Goal: Transaction & Acquisition: Obtain resource

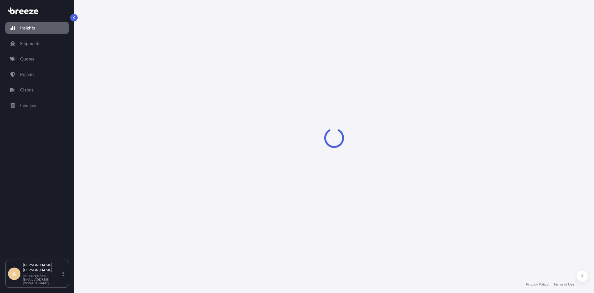
select select "2025"
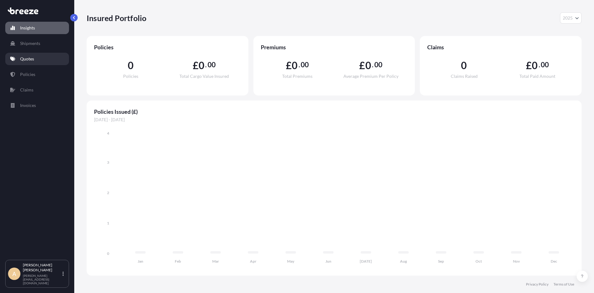
click at [35, 63] on link "Quotes" at bounding box center [37, 59] width 64 height 12
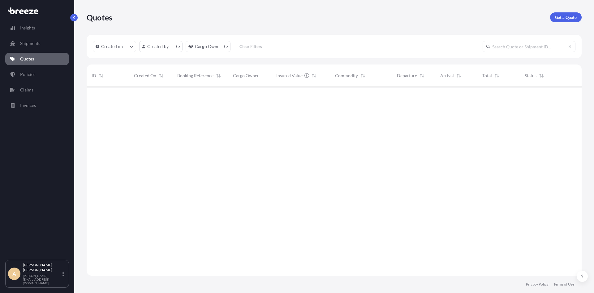
scroll to position [187, 491]
click at [207, 96] on span "WOSR00018123" at bounding box center [193, 97] width 33 height 6
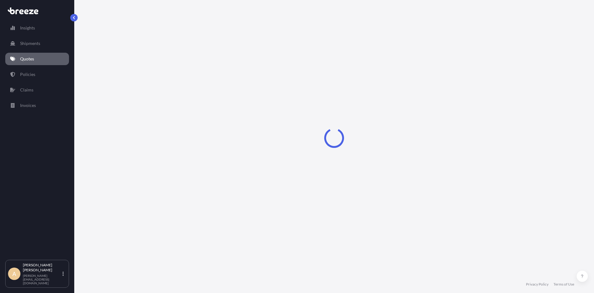
select select "Road"
select select "2"
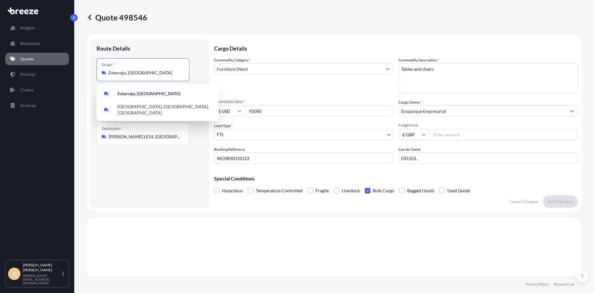
drag, startPoint x: 159, startPoint y: 75, endPoint x: 67, endPoint y: 66, distance: 92.4
click at [67, 66] on div "Insights Shipments Quotes Policies Claims Invoices A Andrew Cunningham andrew@d…" at bounding box center [297, 146] width 594 height 293
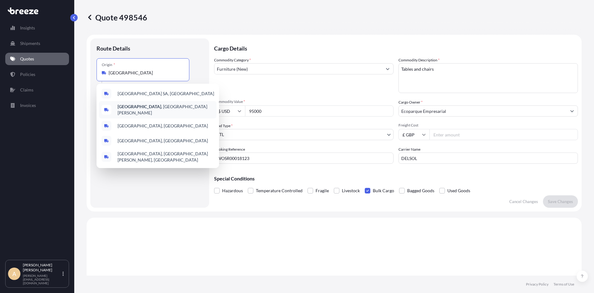
click at [135, 108] on b "Campden Park" at bounding box center [140, 106] width 44 height 5
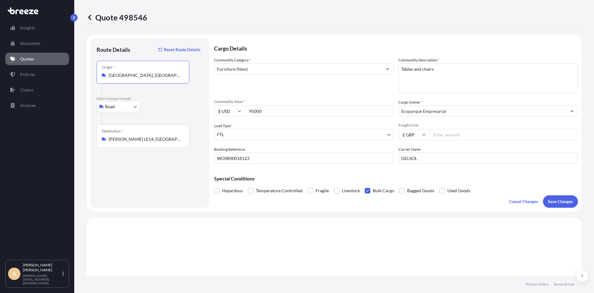
type input "Campden Park, Saint Vincent and the Grenadines"
click at [133, 106] on body "0 options available. 5 options available. Insights Shipments Quotes Policies Cl…" at bounding box center [297, 146] width 594 height 293
click at [106, 123] on icon at bounding box center [104, 122] width 4 height 4
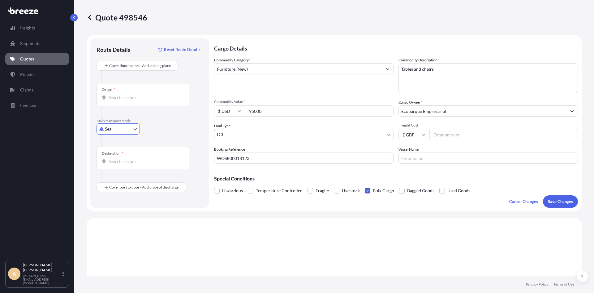
click at [133, 97] on input "Origin *" at bounding box center [145, 97] width 73 height 6
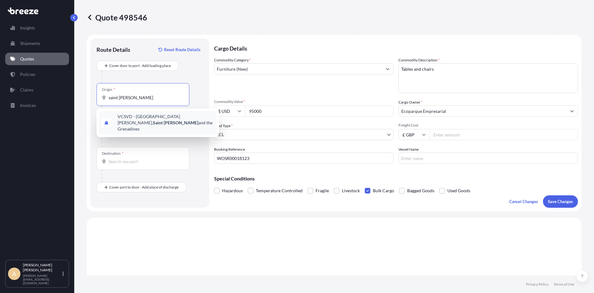
click at [126, 119] on span "VCSVD - Saint Vincent, Saint Vincent and the Grenadines" at bounding box center [166, 122] width 97 height 19
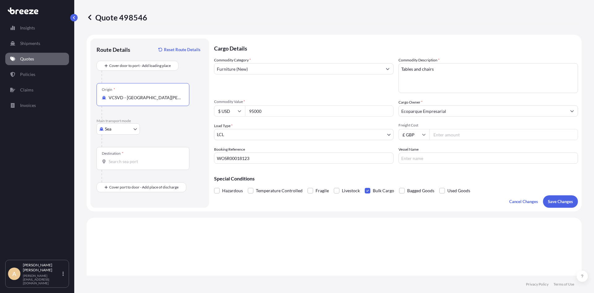
type input "VCSVD - Saint Vincent, Saint Vincent and the Grenadines"
click at [133, 161] on input "Destination *" at bounding box center [145, 161] width 73 height 6
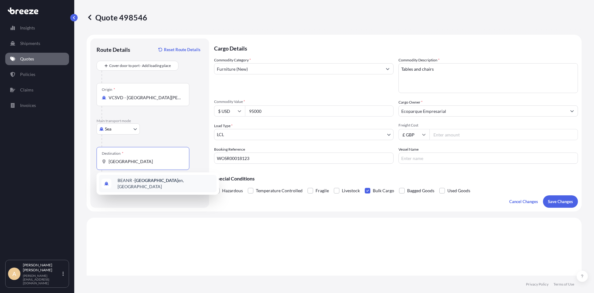
click at [131, 178] on div "BEANR - Antwerp en, Belgium" at bounding box center [158, 183] width 118 height 17
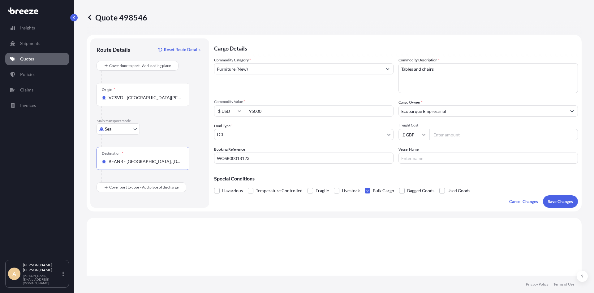
type input "BEANR - Antwerpen, Belgium"
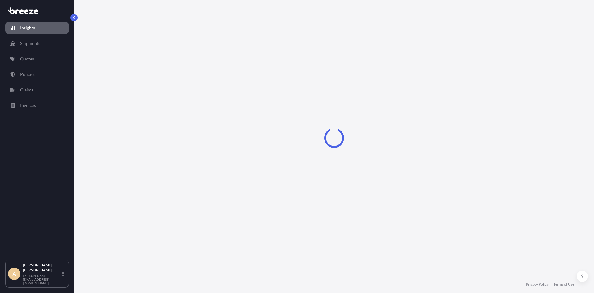
select select "2025"
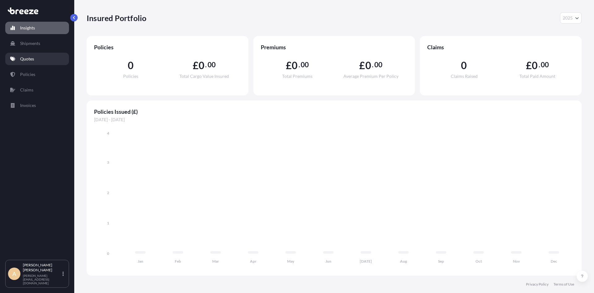
click at [28, 59] on p "Quotes" at bounding box center [27, 59] width 14 height 6
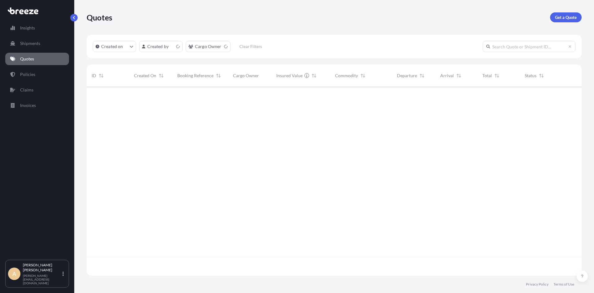
scroll to position [187, 491]
click at [567, 20] on p "Get a Quote" at bounding box center [566, 17] width 22 height 6
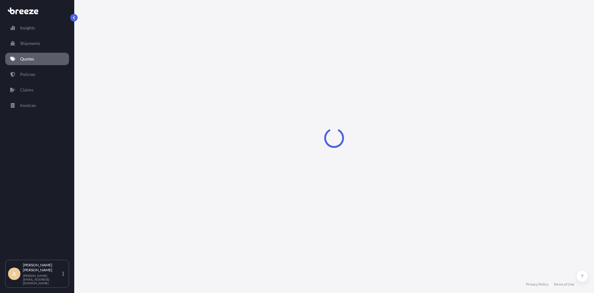
select select "Sea"
select select "1"
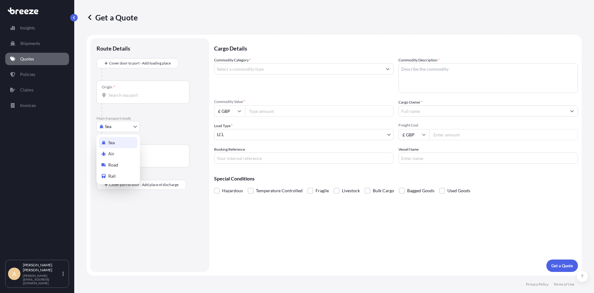
click at [110, 126] on body "Insights Shipments Quotes Policies Claims Invoices A Andrew Cunningham andrew@d…" at bounding box center [297, 146] width 594 height 293
click at [114, 162] on span "Road" at bounding box center [113, 165] width 10 height 6
select select "Road"
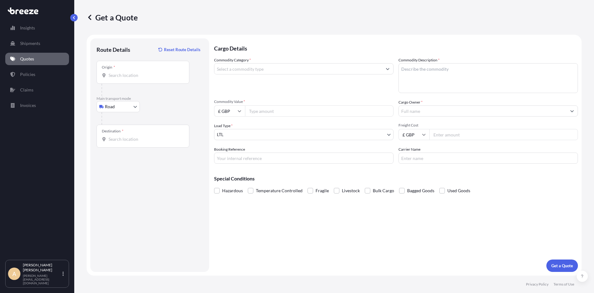
click at [127, 82] on div "Origin *" at bounding box center [143, 72] width 93 height 23
click at [127, 78] on input "Origin *" at bounding box center [145, 75] width 73 height 6
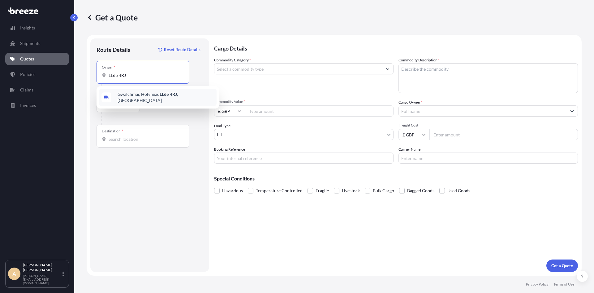
click at [133, 92] on div "Gwalchmai, Holyhead LL65 4RJ , UK" at bounding box center [158, 97] width 118 height 17
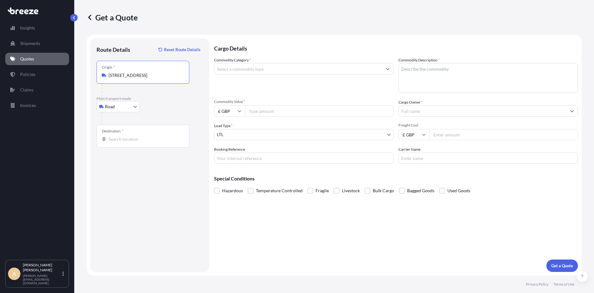
type input "[STREET_ADDRESS]"
click at [117, 142] on div "Destination *" at bounding box center [143, 135] width 93 height 23
click at [117, 142] on input "Destination *" at bounding box center [145, 139] width 73 height 6
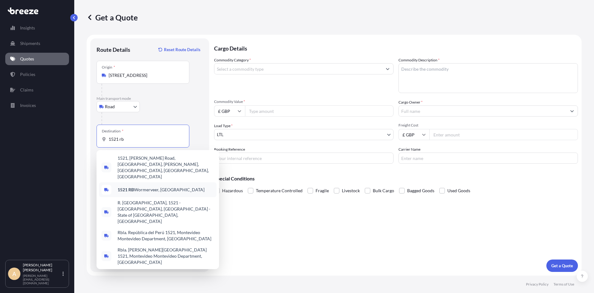
click at [127, 187] on b "1521 RB" at bounding box center [126, 189] width 16 height 5
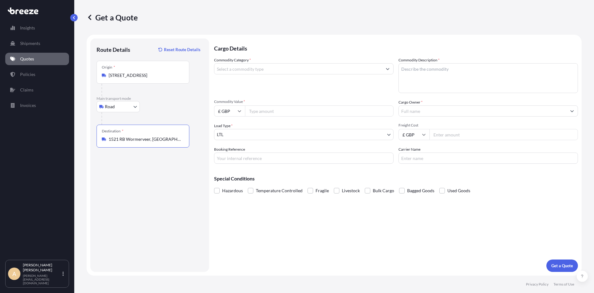
type input "1521 RB Wormerveer, [GEOGRAPHIC_DATA]"
click at [235, 74] on div "Commodity Category *" at bounding box center [304, 75] width 180 height 36
click at [245, 69] on input "Commodity Category *" at bounding box center [299, 68] width 168 height 11
click at [246, 67] on input "Commodity Category *" at bounding box center [299, 68] width 168 height 11
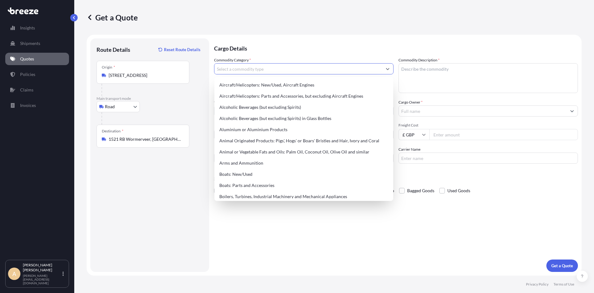
paste input "7606125089"
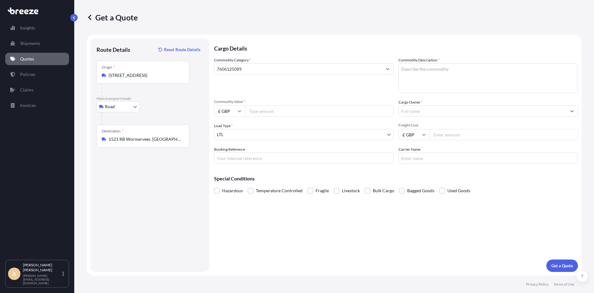
click at [256, 84] on div "Commodity Category * 7606125089" at bounding box center [304, 75] width 180 height 36
click at [277, 74] on div "7606125089" at bounding box center [304, 68] width 180 height 11
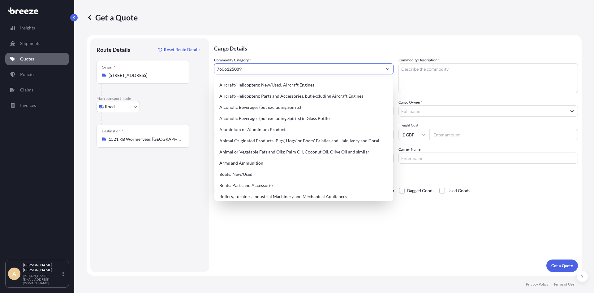
drag, startPoint x: 276, startPoint y: 69, endPoint x: 69, endPoint y: 52, distance: 207.5
click at [69, 52] on div "Insights Shipments Quotes Policies Claims Invoices A Andrew Cunningham andrew@d…" at bounding box center [297, 146] width 594 height 293
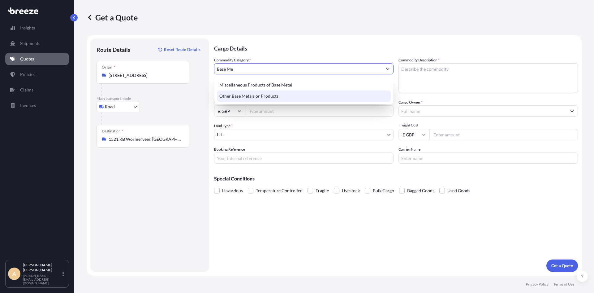
click at [228, 94] on div "Other Base Metals or Products" at bounding box center [304, 95] width 174 height 11
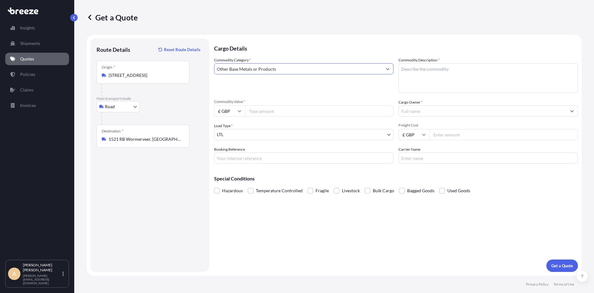
type input "Other Base Metals or Products"
click at [427, 72] on textarea "Commodity Description *" at bounding box center [489, 78] width 180 height 30
paste textarea "7606125089"
type textarea "HS Code: 7606125089"
click at [252, 109] on input "Commodity Value *" at bounding box center [319, 110] width 149 height 11
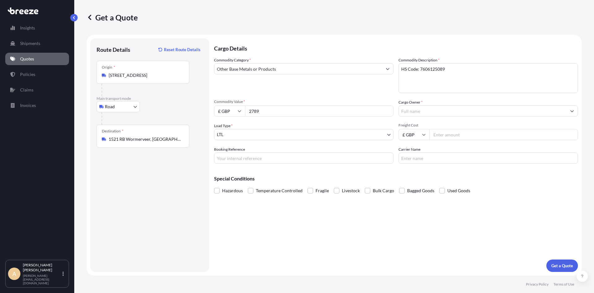
type input "2789"
click at [252, 89] on div "Commodity Category * Other Base Metals or Products" at bounding box center [304, 75] width 180 height 36
click at [238, 132] on body "Insights Shipments Quotes Policies Claims Invoices A Andrew Cunningham andrew@d…" at bounding box center [297, 146] width 594 height 293
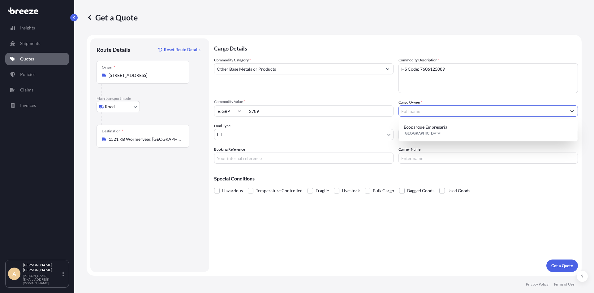
click at [436, 113] on input "Cargo Owner *" at bounding box center [483, 110] width 168 height 11
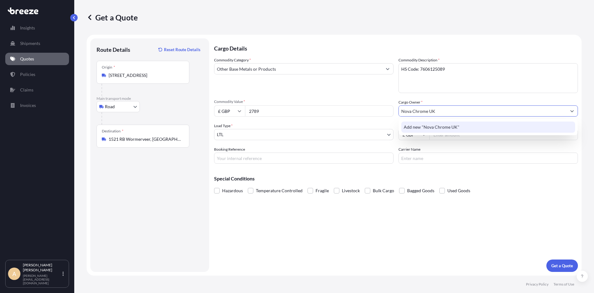
type input "Nova Chrome UK"
click at [366, 96] on div "Commodity Category * Other Base Metals or Products Commodity Description * HS C…" at bounding box center [396, 110] width 364 height 106
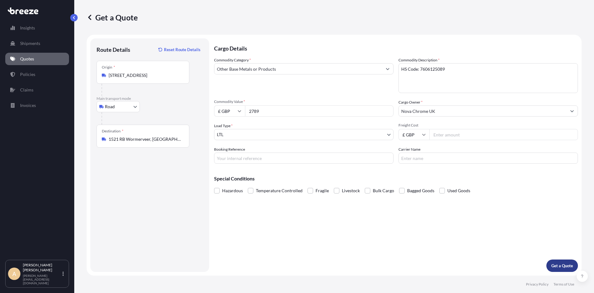
click at [564, 262] on p "Get a Quote" at bounding box center [563, 265] width 22 height 6
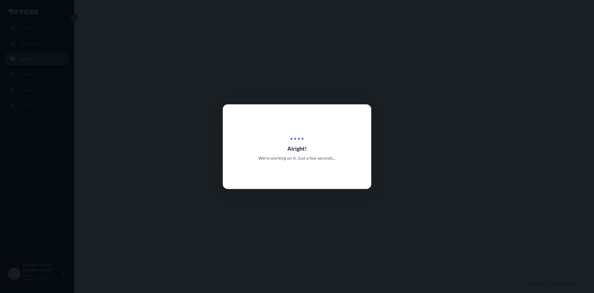
select select "Road"
select select "1"
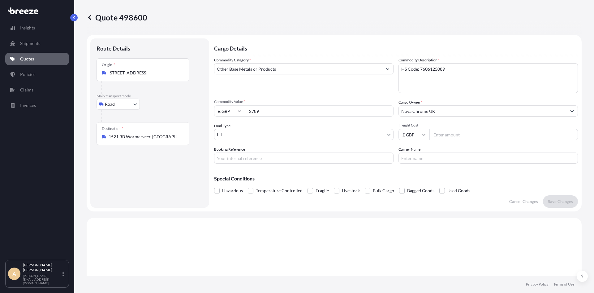
click at [267, 128] on div "Load Type * LTL" at bounding box center [304, 131] width 180 height 17
click at [265, 130] on body "Insights Shipments Quotes Policies Claims Invoices A [PERSON_NAME] [PERSON_NAME…" at bounding box center [297, 146] width 594 height 293
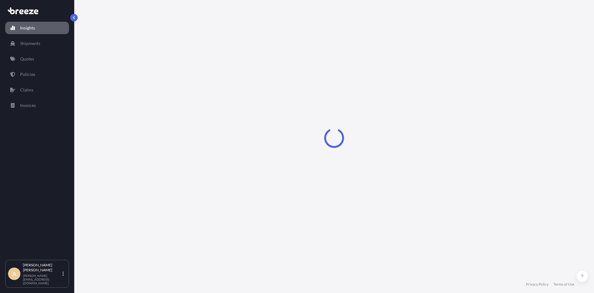
select select "2025"
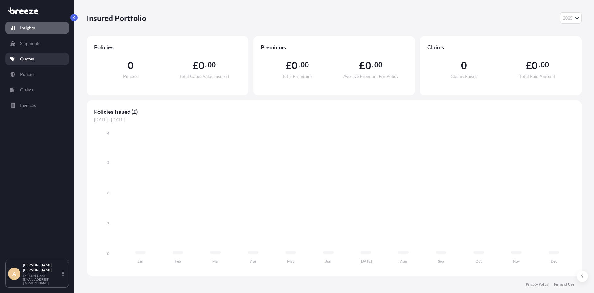
click at [31, 53] on link "Quotes" at bounding box center [37, 59] width 64 height 12
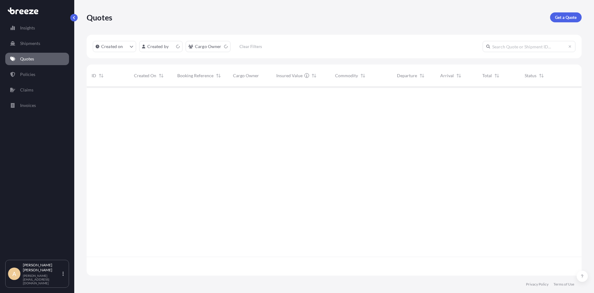
scroll to position [187, 491]
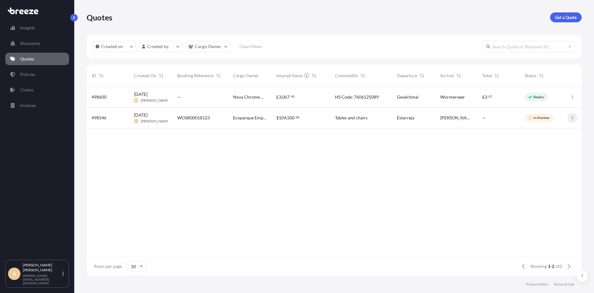
click at [571, 116] on icon "button" at bounding box center [573, 118] width 4 height 4
click at [368, 95] on span "HS Code: 7606125089" at bounding box center [357, 97] width 44 height 6
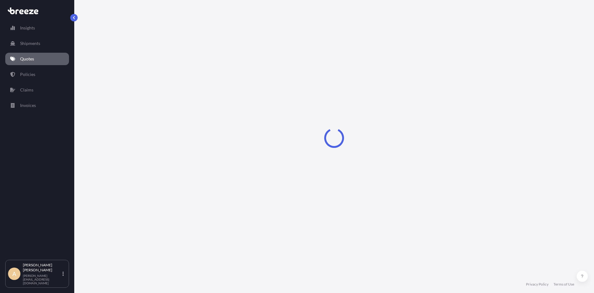
select select "Road"
select select "1"
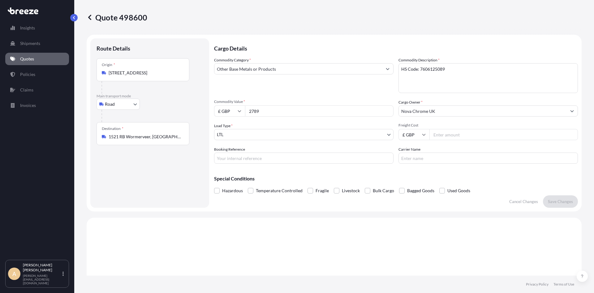
click at [233, 133] on body "Insights Shipments Quotes Policies Claims Invoices A [PERSON_NAME] [PERSON_NAME…" at bounding box center [297, 146] width 594 height 293
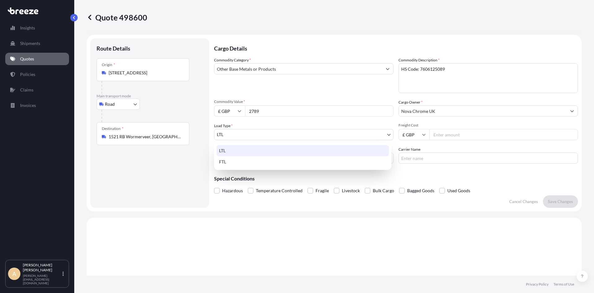
click at [225, 148] on div "LTL" at bounding box center [303, 150] width 172 height 11
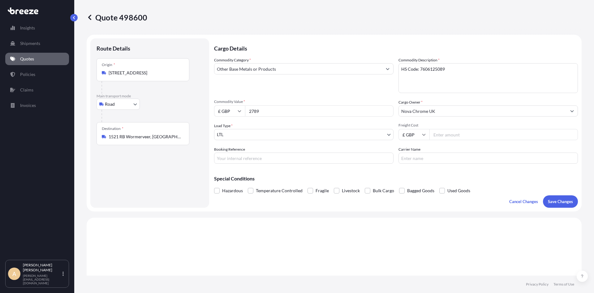
click at [172, 173] on div "Route Details Place of loading Road Road Rail Origin * [GEOGRAPHIC_DATA], [GEOG…" at bounding box center [150, 123] width 106 height 157
click at [253, 157] on input "Booking Reference" at bounding box center [304, 157] width 180 height 11
click at [141, 18] on p "Quote 498600" at bounding box center [117, 17] width 61 height 10
copy p "498600"
